Goal: Task Accomplishment & Management: Use online tool/utility

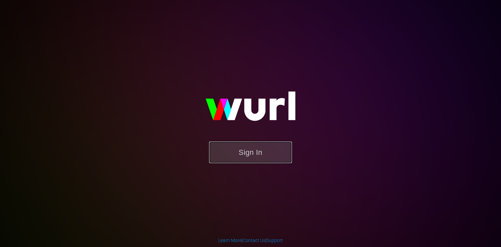
click at [247, 154] on button "Sign In" at bounding box center [250, 152] width 83 height 22
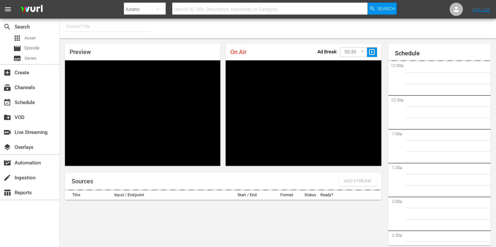
type input "FIFA+ English Global (1781)"
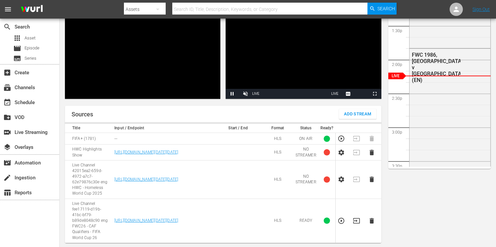
scroll to position [74, 0]
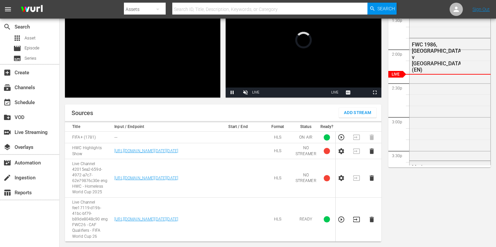
scroll to position [89, 0]
click at [371, 153] on icon "button" at bounding box center [371, 151] width 4 height 6
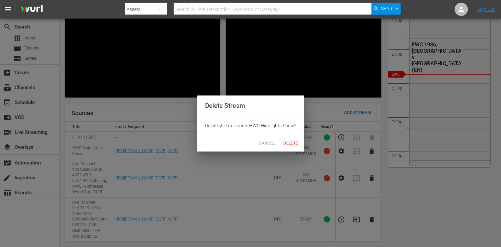
click at [294, 143] on span "Delete" at bounding box center [291, 143] width 16 height 7
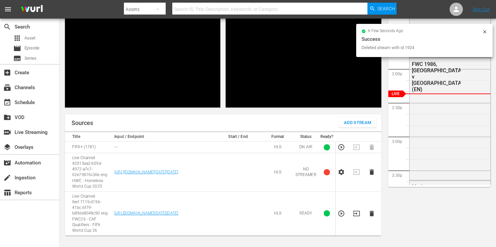
scroll to position [58, 0]
click at [371, 174] on icon "button" at bounding box center [371, 172] width 4 height 6
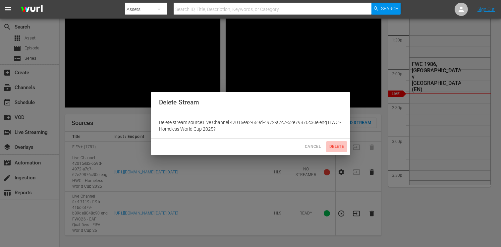
click at [332, 147] on span "Delete" at bounding box center [337, 146] width 16 height 7
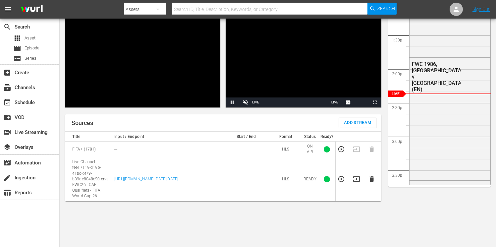
drag, startPoint x: 206, startPoint y: 190, endPoint x: 113, endPoint y: 164, distance: 96.6
click at [113, 164] on td "[URL][DOMAIN_NAME][DATE][DATE]" at bounding box center [167, 179] width 110 height 44
copy link "[URL][DOMAIN_NAME][DATE][DATE]"
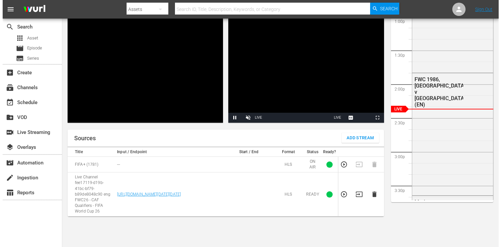
scroll to position [48, 0]
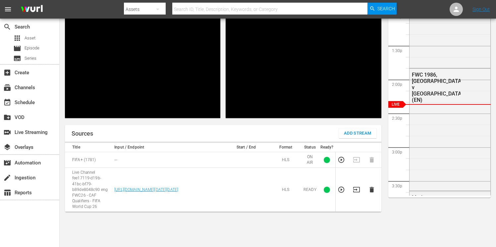
click at [345, 132] on span "Add Stream" at bounding box center [357, 134] width 27 height 8
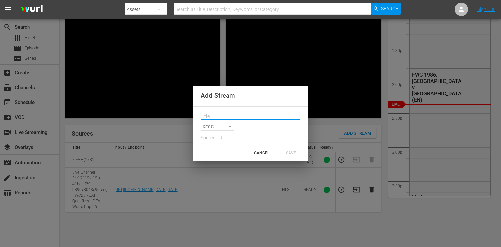
click at [221, 118] on input "text" at bounding box center [250, 117] width 99 height 10
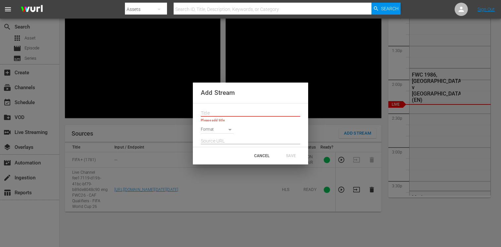
paste input "Live Channel a1b09dd0-0948-4ccd-9dbf-5a0a2513066a eng FWC26 - CAF Qualifiers - …"
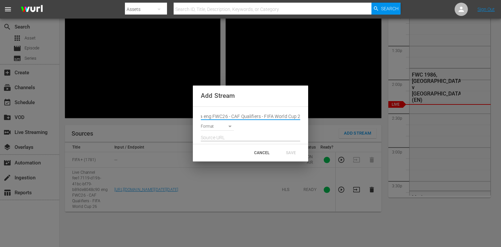
type input "Live Channel a1b09dd0-0948-4ccd-9dbf-5a0a2513066a eng FWC26 - CAF Qualifiers - …"
click at [213, 127] on body "menu Search By Assets Search ID, Title, Description, Keywords, or Category Sear…" at bounding box center [250, 75] width 501 height 247
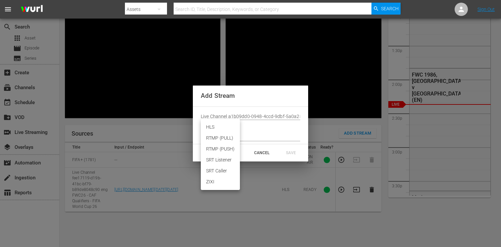
click at [221, 129] on li "HLS" at bounding box center [220, 127] width 39 height 11
type input "HLS"
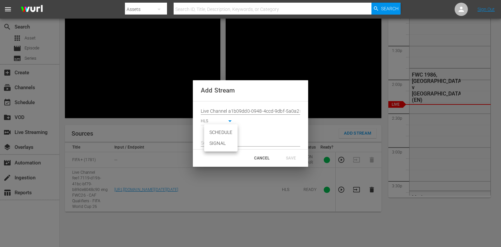
click at [220, 133] on body "menu Search By Assets Search ID, Title, Description, Keywords, or Category Sear…" at bounding box center [250, 75] width 501 height 247
click at [221, 142] on li "SIGNAL" at bounding box center [220, 143] width 33 height 11
type input "SIGNAL"
click at [221, 142] on input "text" at bounding box center [250, 143] width 99 height 10
paste input "[URL][DOMAIN_NAME][DATE][DATE]"
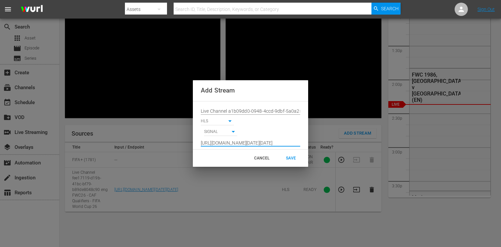
scroll to position [0, 484]
type input "[URL][DOMAIN_NAME][DATE][DATE]"
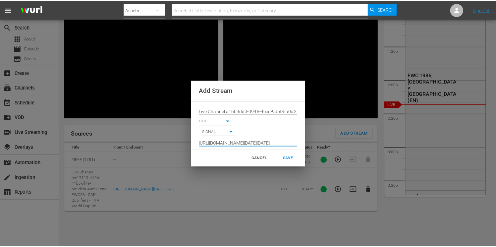
scroll to position [0, 0]
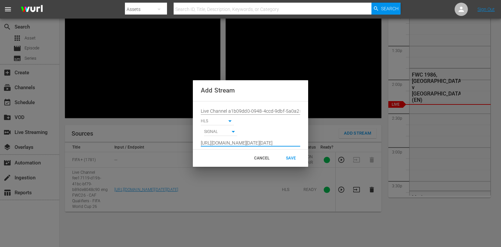
click at [231, 92] on span "Add Stream" at bounding box center [218, 90] width 34 height 8
click at [293, 160] on div "SAVE" at bounding box center [290, 158] width 29 height 12
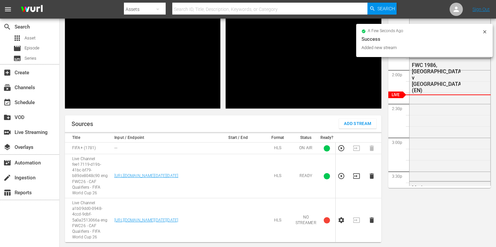
scroll to position [58, 0]
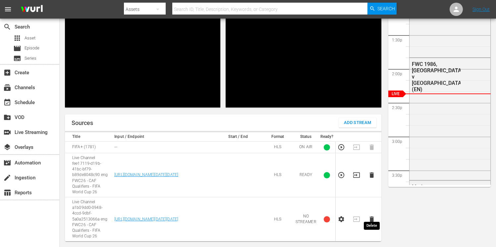
click at [373, 215] on icon "button" at bounding box center [371, 218] width 7 height 7
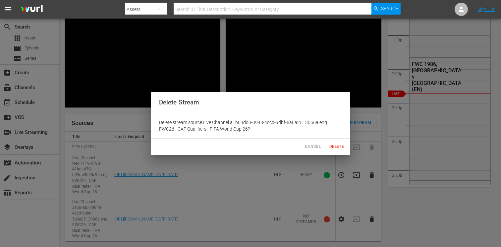
click at [334, 146] on span "Delete" at bounding box center [337, 146] width 16 height 7
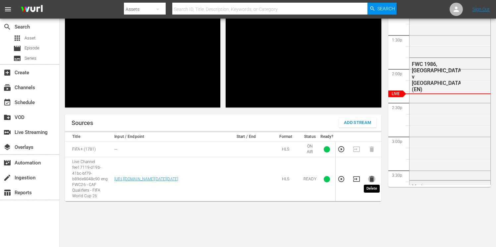
click at [373, 178] on icon "button" at bounding box center [371, 178] width 7 height 7
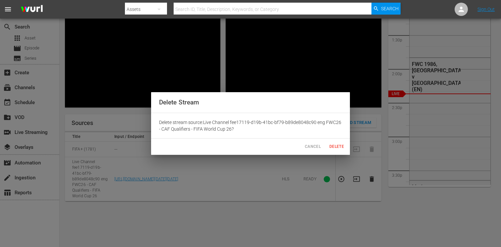
click at [333, 147] on span "Delete" at bounding box center [337, 146] width 16 height 7
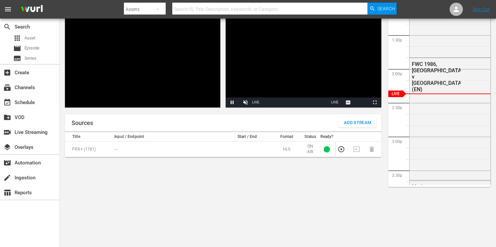
click at [349, 122] on span "Add Stream" at bounding box center [357, 123] width 27 height 8
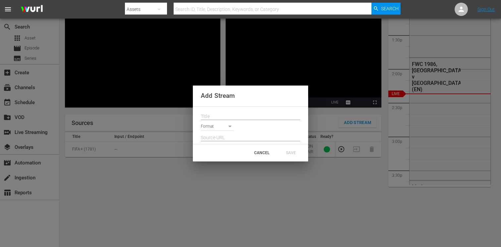
click at [216, 116] on input "text" at bounding box center [250, 117] width 99 height 10
paste input "Live Channel a1b09dd0-0948-4ccd-9dbf-5a0a2513066a eng FWC26 - CAF Qualifiers - …"
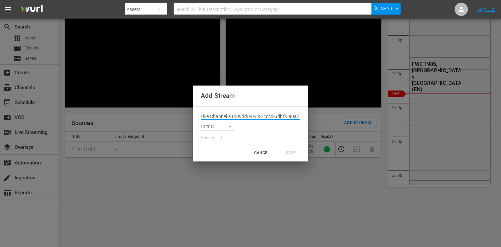
scroll to position [0, 116]
type input "Live Channel a1b09dd0-0948-4ccd-9dbf-5a0a2513066a eng FWC26 - CAF Qualifiers - …"
click at [213, 126] on body "menu Search By Assets Search ID, Title, Description, Keywords, or Category Sear…" at bounding box center [250, 65] width 501 height 247
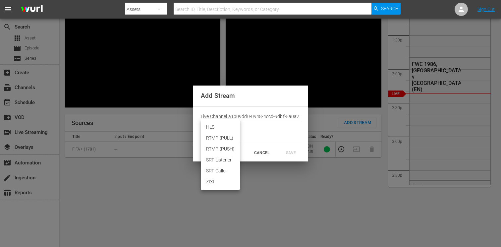
click at [220, 126] on li "HLS" at bounding box center [220, 127] width 39 height 11
type input "HLS"
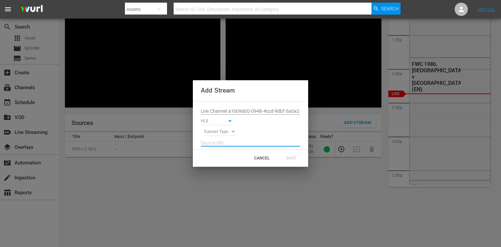
click at [216, 141] on input "text" at bounding box center [250, 143] width 99 height 10
click at [216, 132] on body "menu Search By Assets Search ID, Title, Description, Keywords, or Category Sear…" at bounding box center [250, 65] width 501 height 247
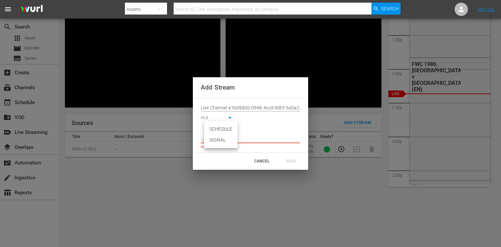
click at [217, 139] on li "SIGNAL" at bounding box center [220, 140] width 33 height 11
type input "SIGNAL"
click at [213, 137] on input "text" at bounding box center [250, 140] width 99 height 10
paste input "[URL][DOMAIN_NAME][DATE][DATE]"
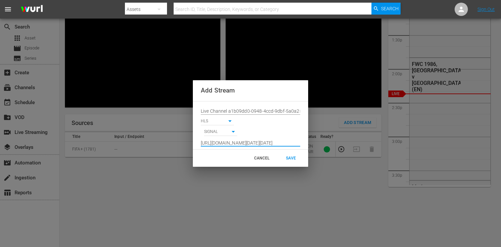
type input "[URL][DOMAIN_NAME][DATE][DATE]"
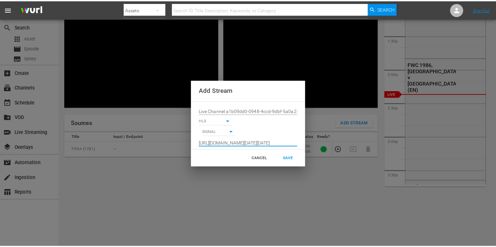
scroll to position [0, 0]
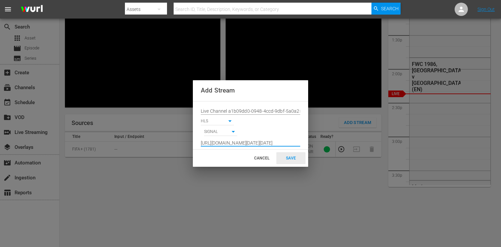
click at [288, 159] on div "SAVE" at bounding box center [290, 158] width 29 height 12
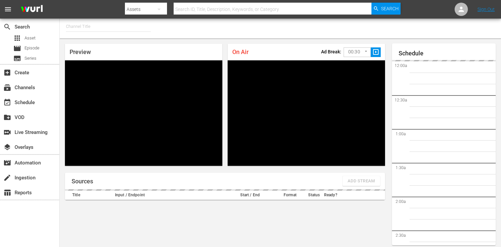
type input "FIFA+ Italian Local (1779)"
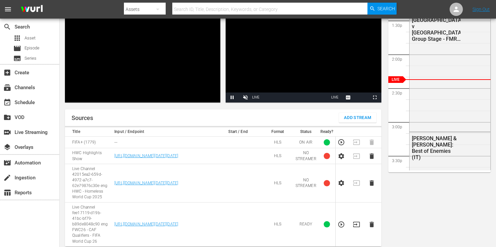
scroll to position [89, 0]
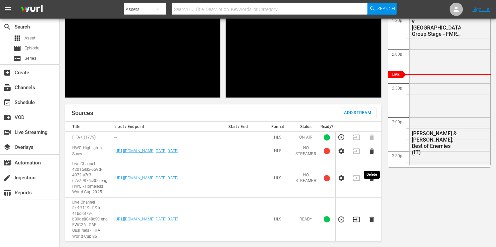
click at [373, 153] on icon "button" at bounding box center [371, 151] width 4 height 6
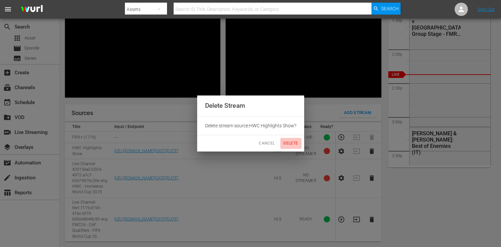
click at [292, 142] on span "Delete" at bounding box center [291, 143] width 16 height 7
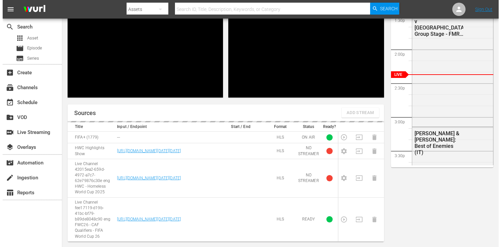
scroll to position [58, 0]
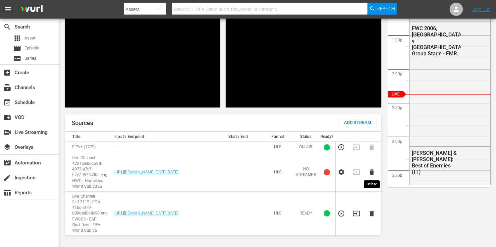
click at [373, 174] on icon "button" at bounding box center [371, 172] width 4 height 6
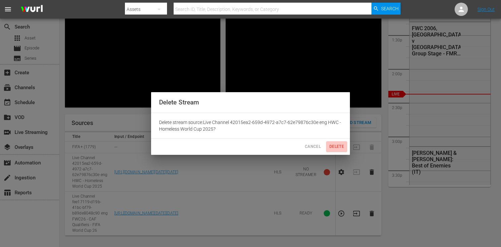
click at [331, 146] on span "Delete" at bounding box center [337, 146] width 16 height 7
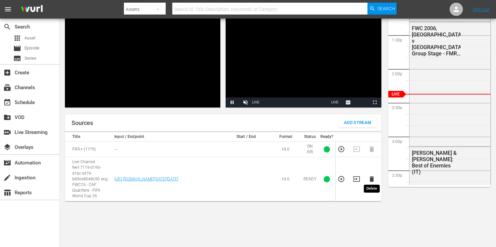
click at [373, 177] on icon "button" at bounding box center [371, 178] width 7 height 7
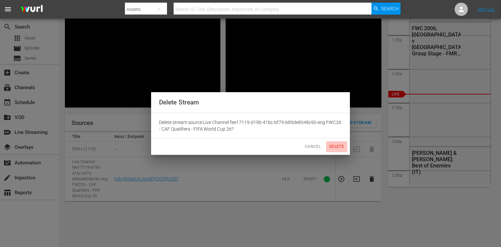
click at [333, 145] on span "Delete" at bounding box center [337, 146] width 16 height 7
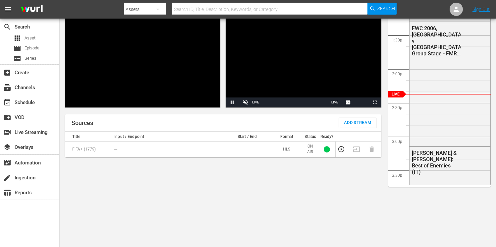
click at [345, 124] on span "Add Stream" at bounding box center [357, 123] width 27 height 8
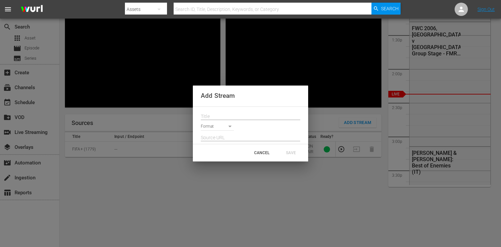
click at [210, 117] on input "text" at bounding box center [250, 117] width 99 height 10
paste input "Live Channel a1b09dd0-0948-4ccd-9dbf-5a0a2513066a eng FWC26 - CAF Qualifiers - …"
type input "Live Channel a1b09dd0-0948-4ccd-9dbf-5a0a2513066a eng FWC26 - CAF Qualifiers - …"
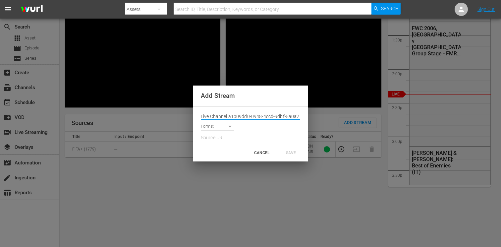
click at [212, 123] on body "menu Search By Assets Search ID, Title, Description, Keywords, or Category Sear…" at bounding box center [250, 65] width 501 height 247
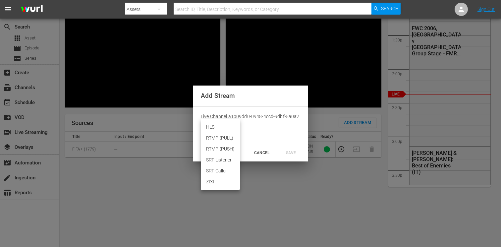
click at [215, 128] on li "HLS" at bounding box center [220, 127] width 39 height 11
type input "HLS"
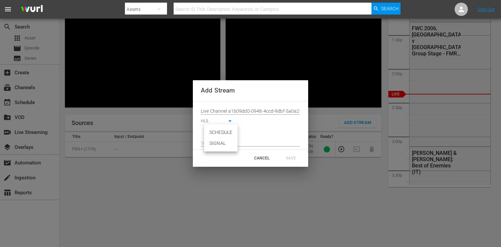
click at [217, 134] on body "menu Search By Assets Search ID, Title, Description, Keywords, or Category Sear…" at bounding box center [250, 65] width 501 height 247
click at [214, 144] on li "SIGNAL" at bounding box center [220, 143] width 33 height 11
type input "SIGNAL"
click at [226, 143] on input "text" at bounding box center [250, 143] width 99 height 10
paste input "[URL][DOMAIN_NAME][DATE][DATE]"
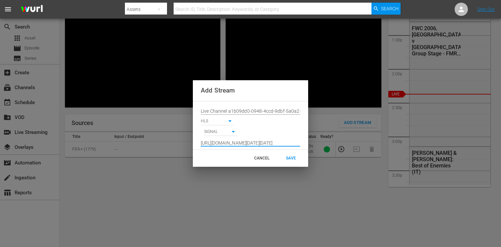
scroll to position [0, 484]
type input "[URL][DOMAIN_NAME][DATE][DATE]"
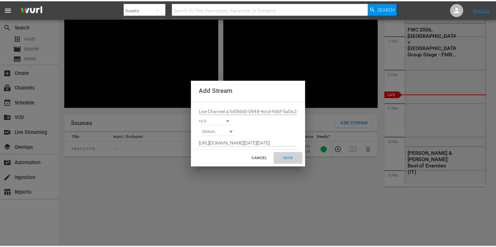
scroll to position [0, 0]
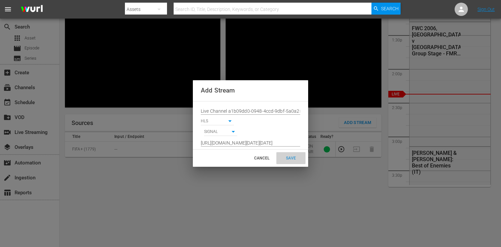
click at [288, 157] on div "SAVE" at bounding box center [290, 158] width 29 height 12
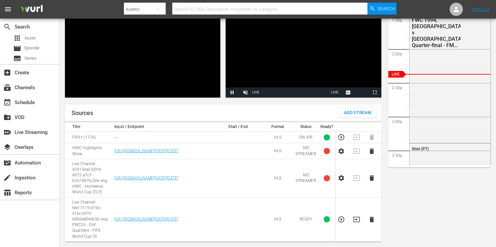
scroll to position [89, 0]
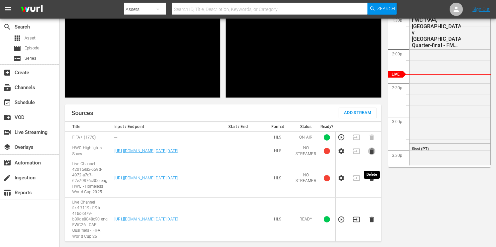
click at [371, 153] on icon "button" at bounding box center [371, 151] width 4 height 6
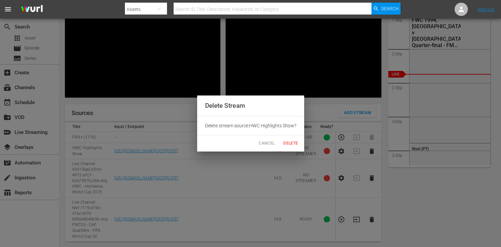
click at [293, 143] on span "Delete" at bounding box center [291, 143] width 16 height 7
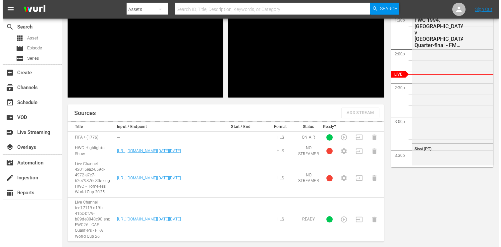
scroll to position [58, 0]
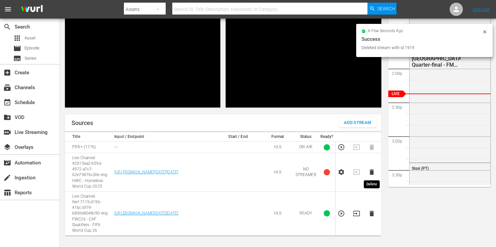
click at [373, 174] on icon "button" at bounding box center [371, 172] width 4 height 6
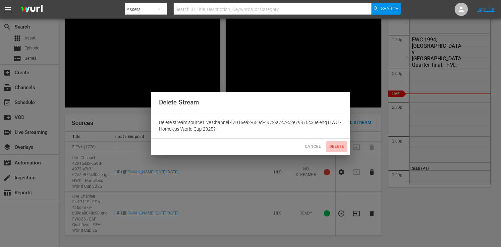
click at [335, 144] on span "Delete" at bounding box center [337, 146] width 16 height 7
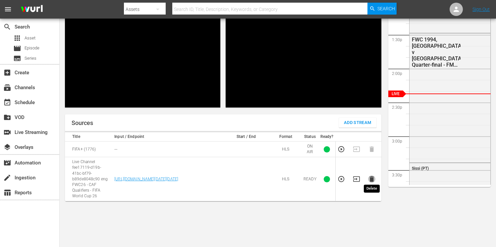
click at [371, 178] on icon "button" at bounding box center [371, 179] width 4 height 6
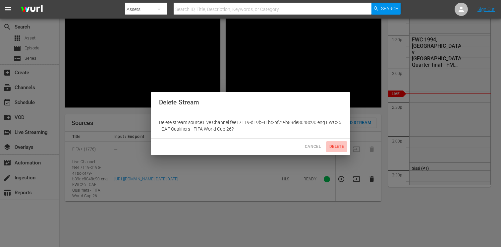
click at [332, 147] on span "Delete" at bounding box center [337, 146] width 16 height 7
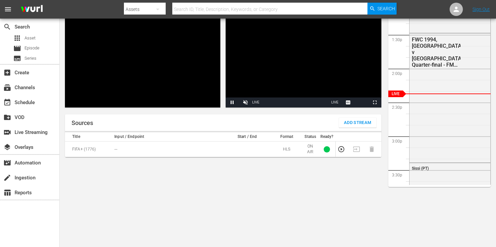
click at [342, 122] on button "Add Stream" at bounding box center [357, 123] width 37 height 10
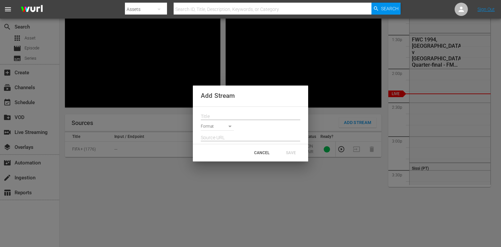
click at [225, 117] on input "text" at bounding box center [250, 117] width 99 height 10
paste input "Live Channel a1b09dd0-0948-4ccd-9dbf-5a0a2513066a eng FWC26 - CAF Qualifiers - …"
type input "Live Channel a1b09dd0-0948-4ccd-9dbf-5a0a2513066a eng FWC26 - CAF Qualifiers - …"
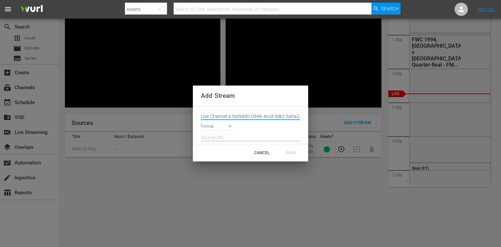
click at [219, 126] on body "menu Search By Assets Search ID, Title, Description, Keywords, or Category Sear…" at bounding box center [250, 65] width 501 height 247
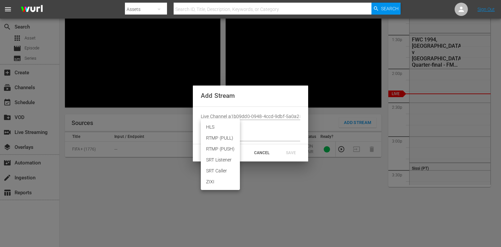
click at [218, 128] on li "HLS" at bounding box center [220, 127] width 39 height 11
type input "HLS"
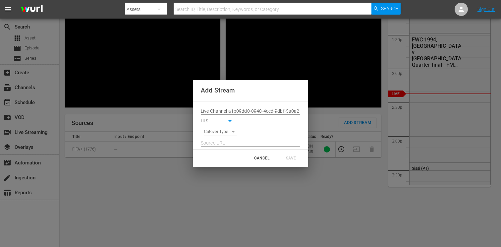
click at [218, 132] on body "menu Search By Assets Search ID, Title, Description, Keywords, or Category Sear…" at bounding box center [250, 65] width 501 height 247
click at [217, 144] on li "SIGNAL" at bounding box center [220, 143] width 33 height 11
type input "SIGNAL"
click at [215, 145] on input "text" at bounding box center [250, 143] width 99 height 10
paste input "[URL][DOMAIN_NAME][DATE][DATE]"
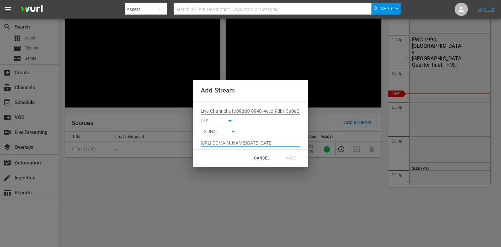
scroll to position [0, 484]
type input "[URL][DOMAIN_NAME][DATE][DATE]"
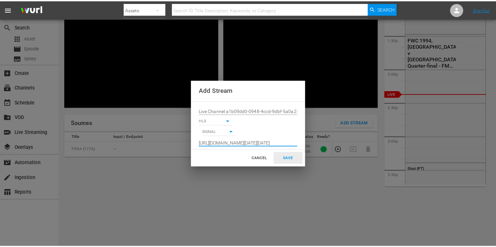
scroll to position [0, 0]
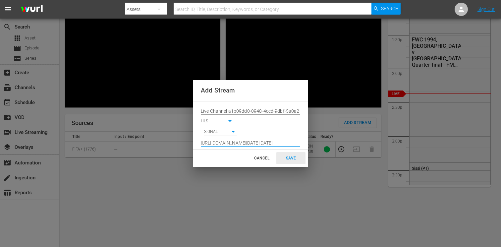
click at [293, 159] on div "SAVE" at bounding box center [290, 158] width 29 height 12
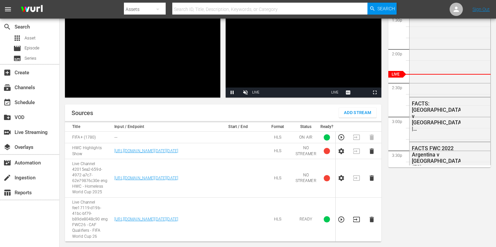
scroll to position [89, 0]
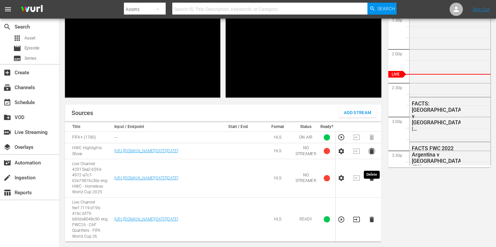
click at [371, 154] on icon "button" at bounding box center [371, 150] width 7 height 7
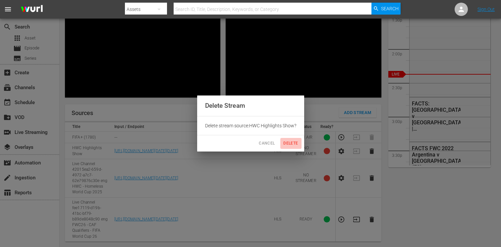
click at [294, 143] on span "Delete" at bounding box center [291, 143] width 16 height 7
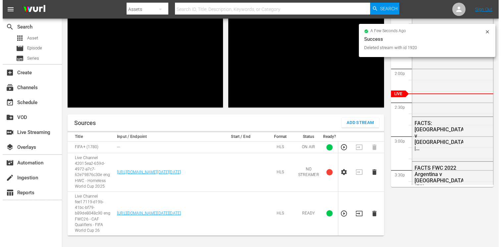
scroll to position [58, 0]
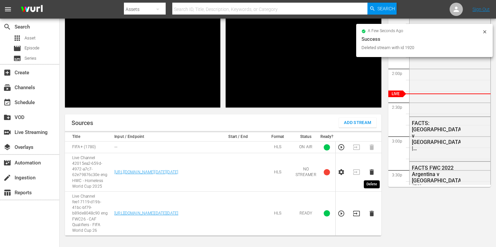
click at [373, 173] on icon "button" at bounding box center [371, 172] width 4 height 6
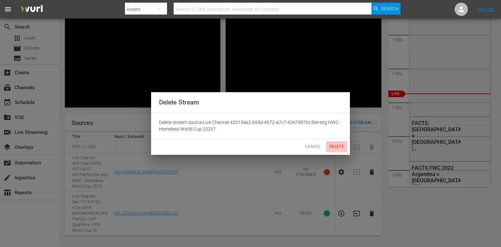
click at [333, 146] on span "Delete" at bounding box center [337, 146] width 16 height 7
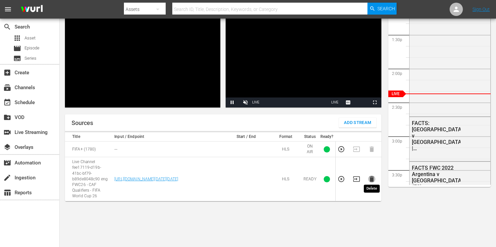
click at [372, 178] on icon "button" at bounding box center [371, 179] width 4 height 6
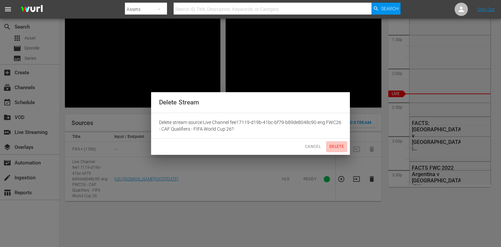
click at [332, 143] on span "Delete" at bounding box center [337, 146] width 16 height 7
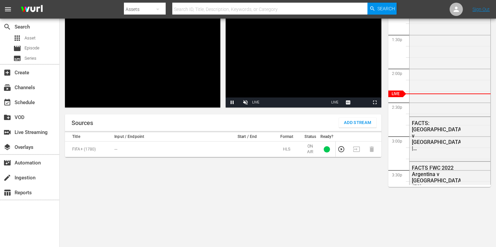
click at [345, 123] on span "Add Stream" at bounding box center [357, 123] width 27 height 8
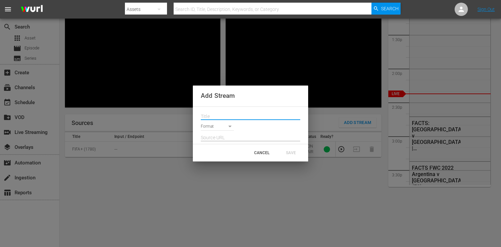
click at [226, 116] on input "text" at bounding box center [250, 117] width 99 height 10
paste input "Live Channel a1b09dd0-0948-4ccd-9dbf-5a0a2513066a eng FWC26 - CAF Qualifiers - …"
type input "Live Channel a1b09dd0-0948-4ccd-9dbf-5a0a2513066a eng FWC26 - CAF Qualifiers - …"
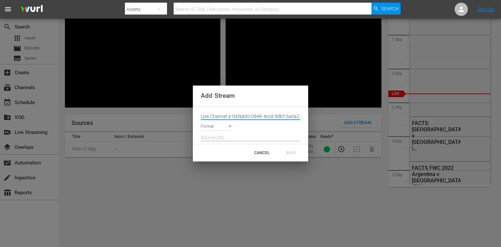
click at [220, 126] on body "menu Search By Assets Search ID, Title, Description, Keywords, or Category Sear…" at bounding box center [250, 65] width 501 height 247
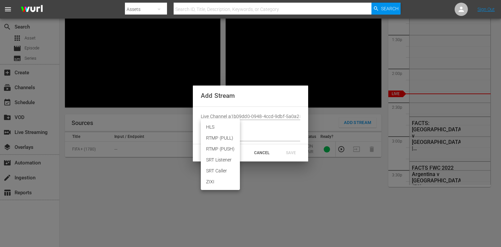
click at [218, 131] on li "HLS" at bounding box center [220, 127] width 39 height 11
type input "HLS"
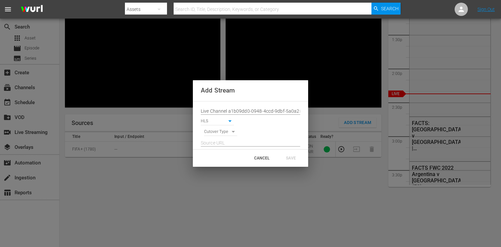
click at [217, 134] on body "menu Search By Assets Search ID, Title, Description, Keywords, or Category Sear…" at bounding box center [250, 65] width 501 height 247
click at [217, 142] on li "SIGNAL" at bounding box center [220, 143] width 33 height 11
type input "SIGNAL"
click at [216, 142] on input "text" at bounding box center [250, 143] width 99 height 10
paste input "[URL][DOMAIN_NAME][DATE][DATE]"
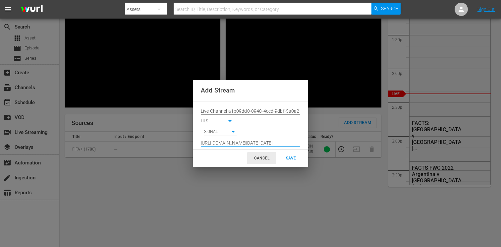
scroll to position [0, 484]
type input "[URL][DOMAIN_NAME][DATE][DATE]"
click at [289, 158] on div "SAVE" at bounding box center [290, 158] width 29 height 12
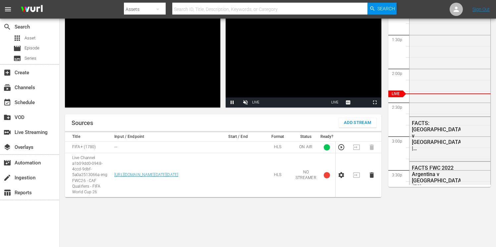
drag, startPoint x: 174, startPoint y: 191, endPoint x: 113, endPoint y: 164, distance: 67.2
click at [113, 163] on td "[URL][DOMAIN_NAME][DATE][DATE]" at bounding box center [163, 175] width 102 height 44
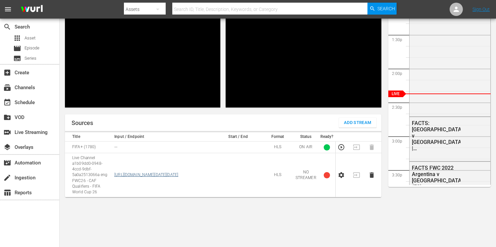
copy link "[URL][DOMAIN_NAME][DATE][DATE]"
click at [373, 178] on icon "button" at bounding box center [371, 174] width 7 height 7
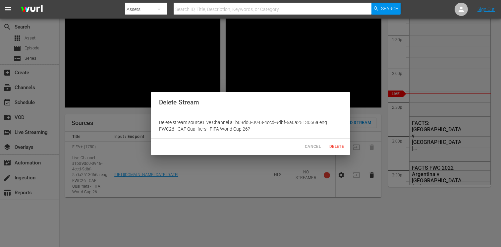
click at [337, 147] on span "Delete" at bounding box center [337, 146] width 16 height 7
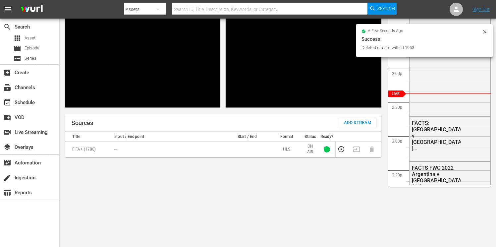
click at [347, 121] on span "Add Stream" at bounding box center [357, 123] width 27 height 8
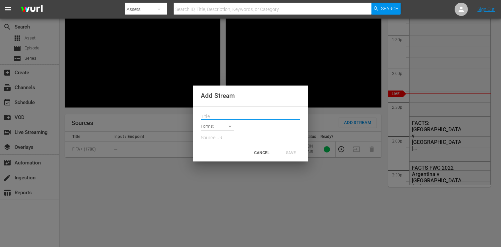
click at [221, 117] on input "text" at bounding box center [250, 117] width 99 height 10
paste input "Live Channel a1b09dd0-0948-4ccd-9dbf-5a0a2513066a eng FWC26 - CAF Qualifiers - …"
type input "Live Channel a1b09dd0-0948-4ccd-9dbf-5a0a2513066a eng FWC26 - CAF Qualifiers - …"
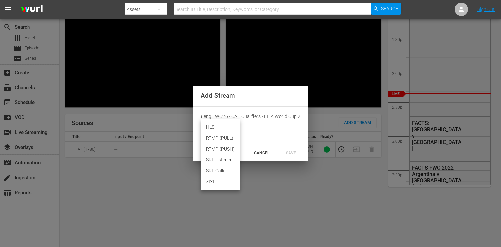
click at [215, 126] on body "menu Search By Assets Search ID, Title, Description, Keywords, or Category Sear…" at bounding box center [250, 65] width 501 height 247
click at [217, 129] on li "HLS" at bounding box center [220, 127] width 39 height 11
type input "HLS"
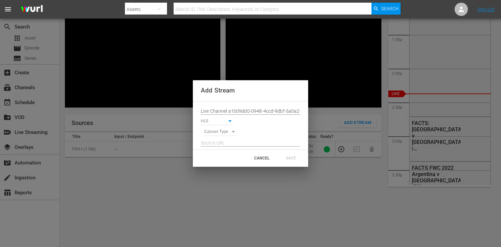
click at [215, 134] on body "menu Search By Assets Search ID, Title, Description, Keywords, or Category Sear…" at bounding box center [250, 65] width 501 height 247
click at [214, 142] on li "SIGNAL" at bounding box center [220, 143] width 33 height 11
type input "SIGNAL"
click at [232, 142] on input "text" at bounding box center [250, 143] width 99 height 10
paste input "[URL][DOMAIN_NAME][DATE][DATE]"
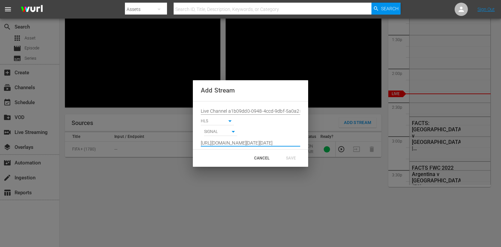
scroll to position [0, 484]
type input "[URL][DOMAIN_NAME][DATE][DATE]"
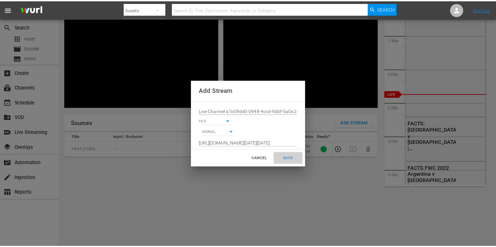
scroll to position [0, 0]
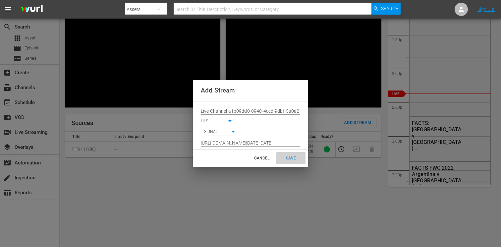
click at [291, 156] on div "SAVE" at bounding box center [290, 158] width 29 height 12
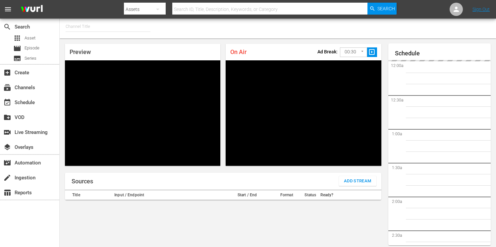
type input "FIFA+ [DEMOGRAPHIC_DATA]-Local-MX (1855)"
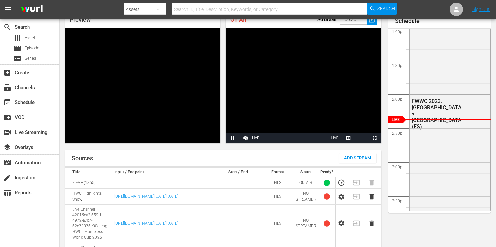
scroll to position [89, 0]
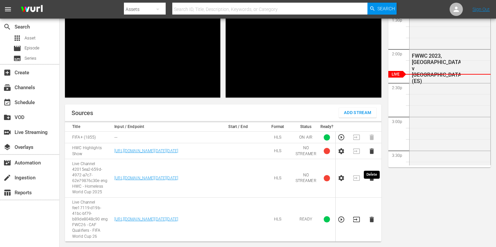
click at [371, 152] on icon "button" at bounding box center [371, 151] width 4 height 6
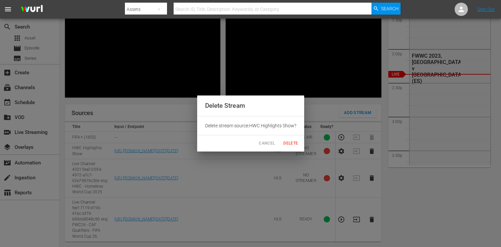
click at [290, 145] on span "Delete" at bounding box center [291, 143] width 16 height 7
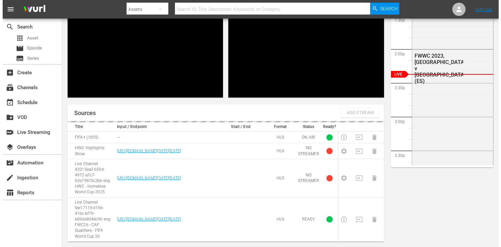
scroll to position [58, 0]
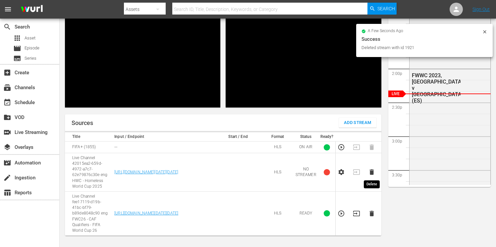
click at [371, 173] on icon "button" at bounding box center [371, 172] width 4 height 6
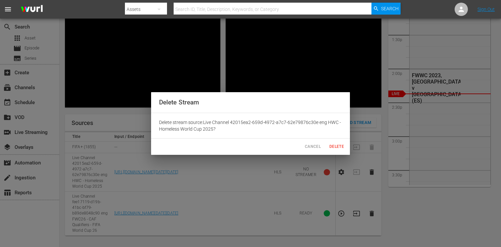
click at [333, 148] on span "Delete" at bounding box center [337, 146] width 16 height 7
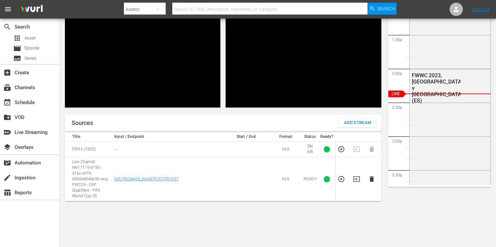
drag, startPoint x: 211, startPoint y: 191, endPoint x: 113, endPoint y: 163, distance: 102.1
click at [113, 163] on td "[URL][DOMAIN_NAME][DATE][DATE]" at bounding box center [167, 179] width 110 height 44
copy link "[URL][DOMAIN_NAME][DATE][DATE]"
click at [198, 225] on div "Sources Add Stream Title Input / Endpoint Start / End Format Status Ready? FIFA…" at bounding box center [223, 177] width 316 height 127
click at [373, 177] on icon "button" at bounding box center [371, 179] width 4 height 6
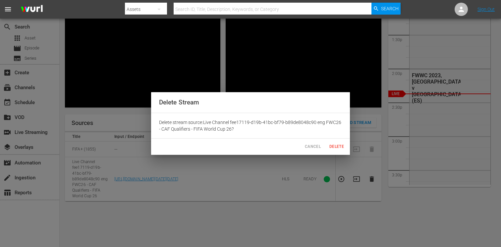
click at [334, 143] on span "Delete" at bounding box center [337, 146] width 16 height 7
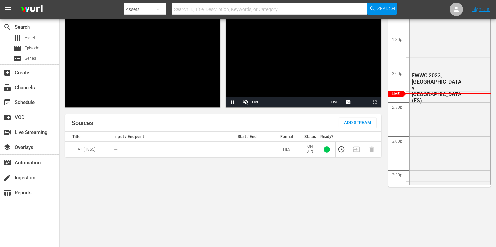
click at [354, 123] on span "Add Stream" at bounding box center [357, 123] width 27 height 8
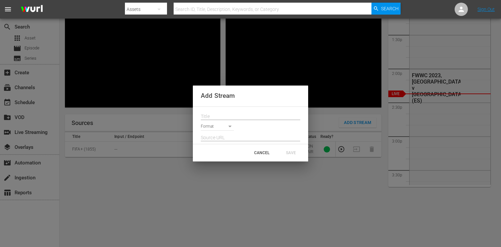
click at [223, 118] on input "text" at bounding box center [250, 117] width 99 height 10
paste input "Live Channel a1b09dd0-0948-4ccd-9dbf-5a0a2513066a eng FWC26 - CAF Qualifiers - …"
type input "Live Channel a1b09dd0-0948-4ccd-9dbf-5a0a2513066a eng FWC26 - CAF Qualifiers - …"
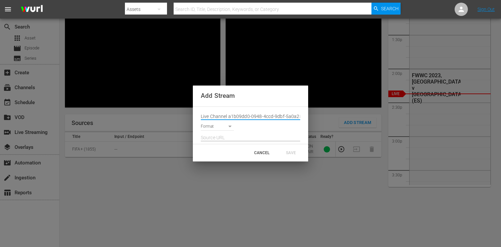
click at [219, 127] on body "menu Search By Assets Search ID, Title, Description, Keywords, or Category Sear…" at bounding box center [250, 65] width 501 height 247
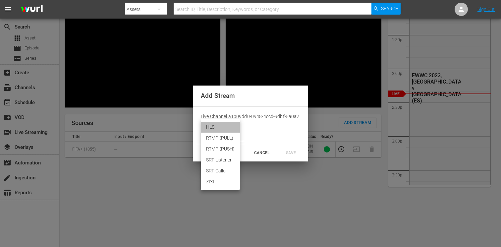
click at [214, 128] on li "HLS" at bounding box center [220, 127] width 39 height 11
type input "HLS"
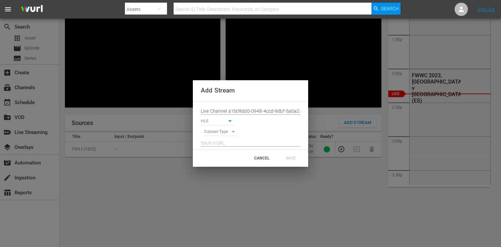
click at [216, 133] on body "menu Search By Assets Search ID, Title, Description, Keywords, or Category Sear…" at bounding box center [250, 65] width 501 height 247
click at [217, 143] on li "SIGNAL" at bounding box center [220, 143] width 33 height 11
type input "SIGNAL"
click at [214, 144] on input "text" at bounding box center [250, 143] width 99 height 10
paste input "[URL][DOMAIN_NAME][DATE][DATE]"
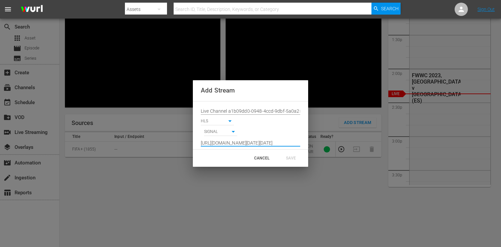
scroll to position [0, 484]
type input "[URL][DOMAIN_NAME][DATE][DATE]"
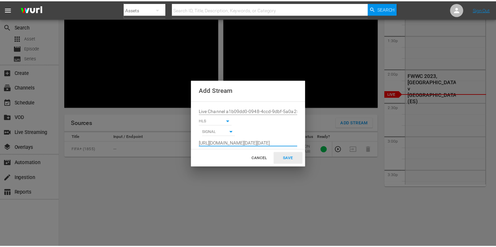
scroll to position [0, 0]
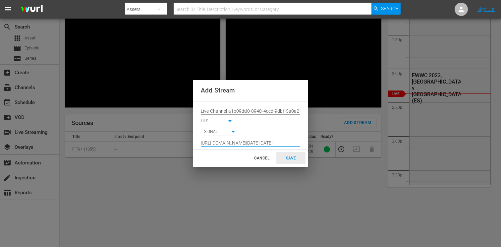
click at [290, 156] on div "SAVE" at bounding box center [290, 158] width 29 height 12
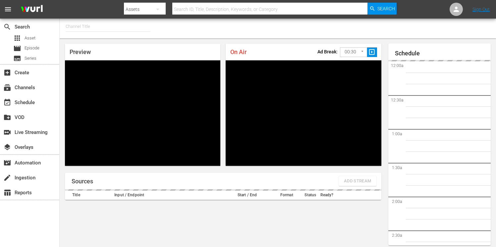
type input "FIFA+ English Global (1781)"
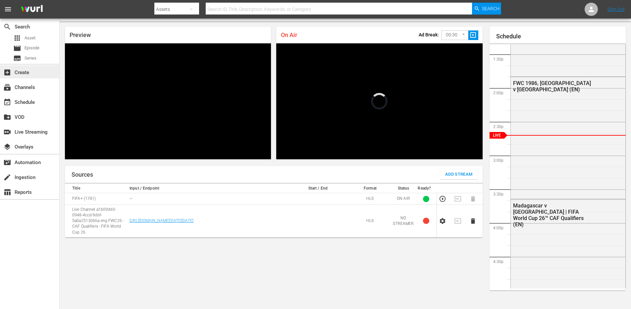
scroll to position [903, 0]
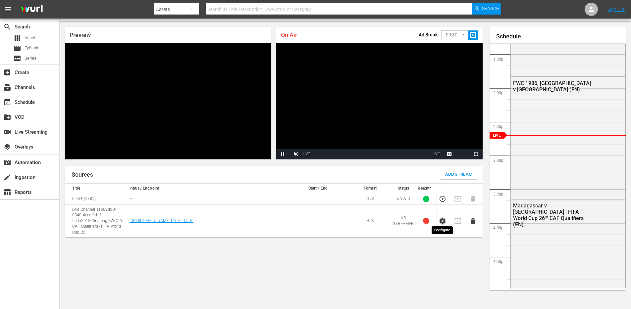
click at [441, 221] on icon "button" at bounding box center [442, 221] width 7 height 7
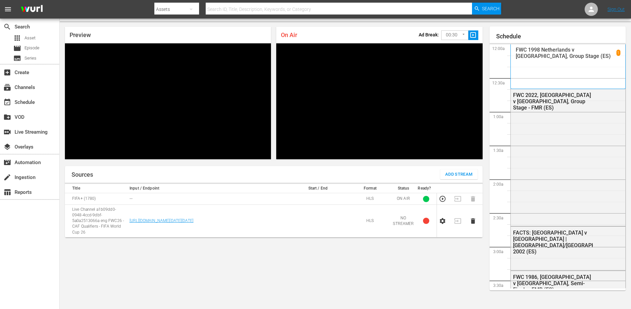
scroll to position [903, 0]
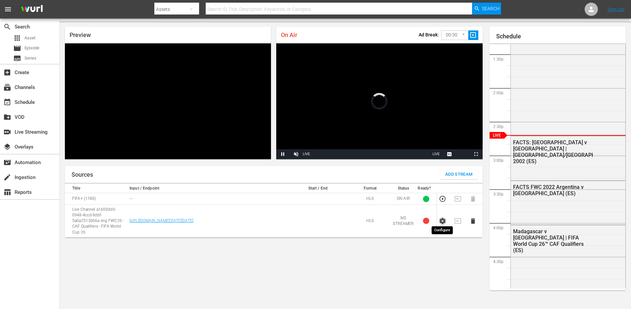
click at [442, 219] on icon "button" at bounding box center [442, 221] width 7 height 7
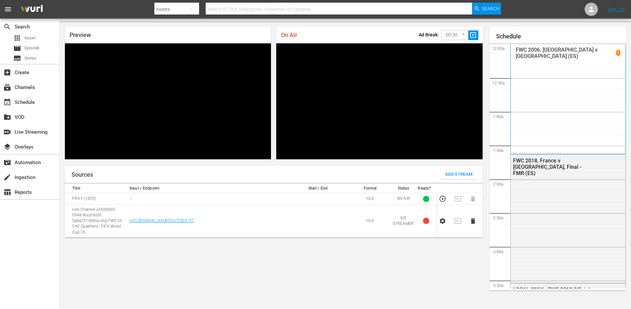
scroll to position [903, 0]
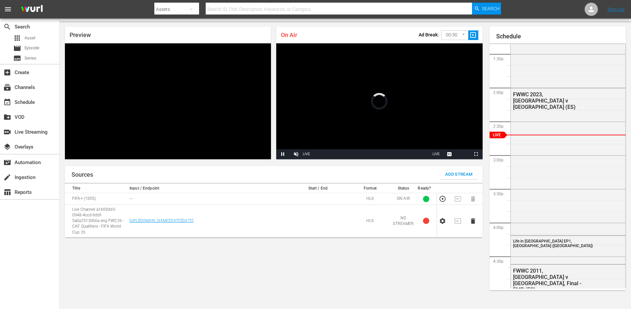
click at [443, 219] on icon "button" at bounding box center [442, 221] width 7 height 7
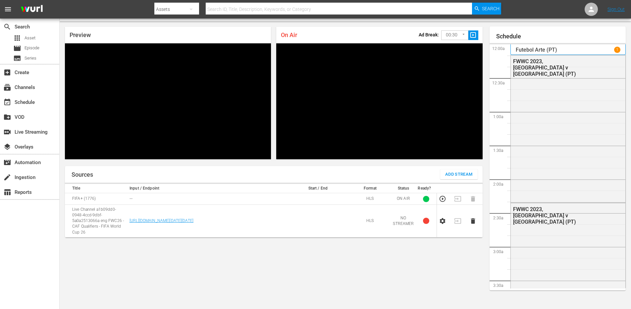
scroll to position [903, 0]
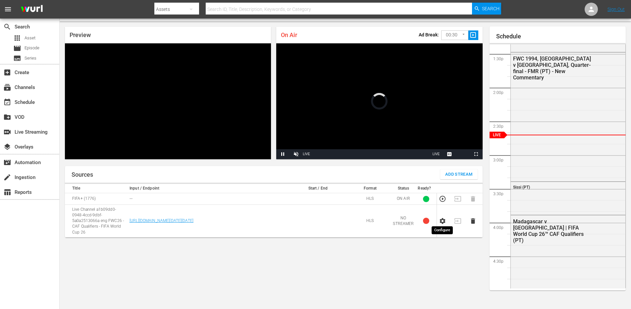
click at [443, 219] on icon "button" at bounding box center [443, 221] width 6 height 6
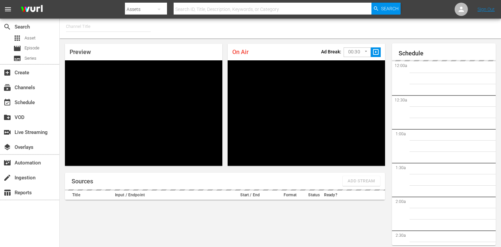
type input "FIFA+ Italian Local (1779)"
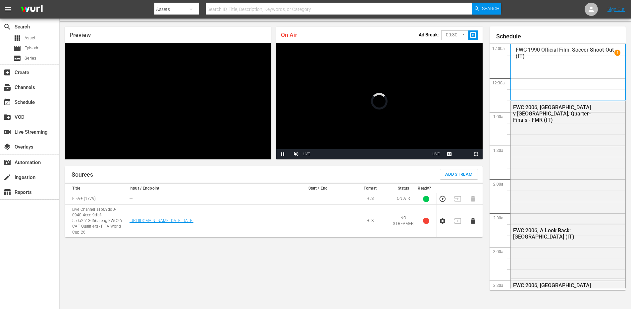
scroll to position [17, 0]
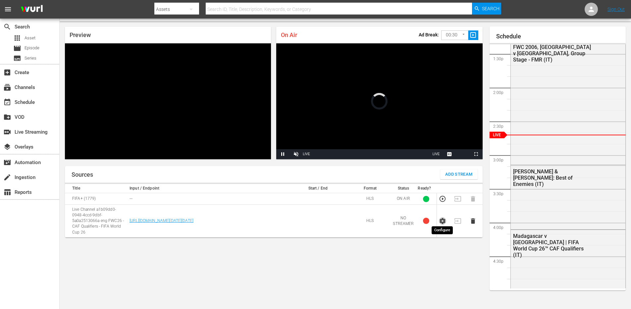
click at [443, 220] on icon "button" at bounding box center [443, 221] width 6 height 6
